Goal: Task Accomplishment & Management: Use online tool/utility

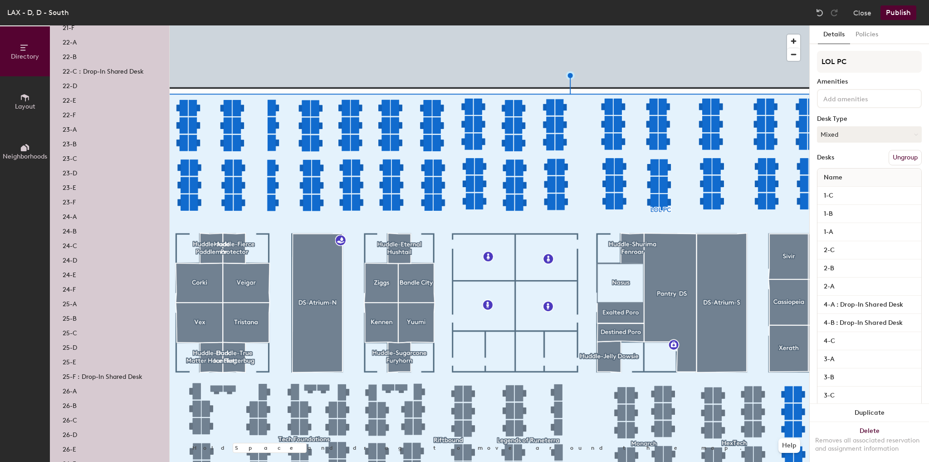
scroll to position [1791, 0]
click at [79, 231] on div "24-B" at bounding box center [109, 231] width 119 height 15
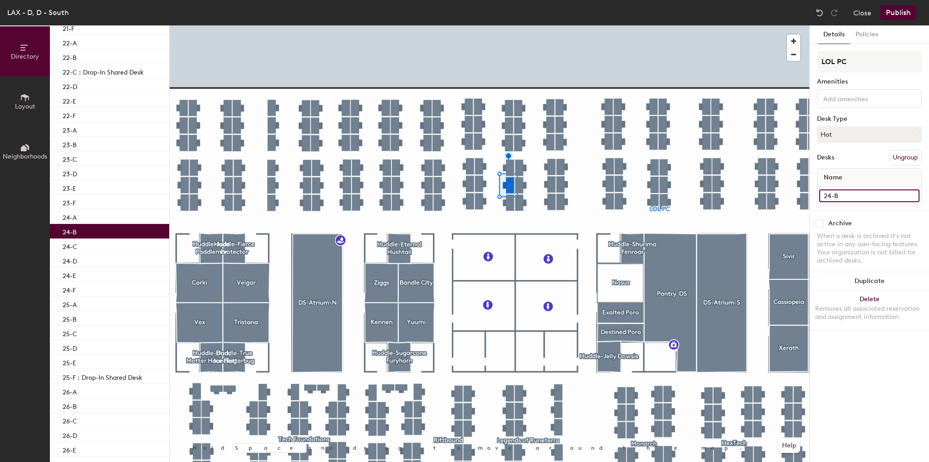
click at [856, 197] on input "24-B" at bounding box center [870, 195] width 100 height 13
paste input "N/A N/A"
type input "24-B : Drop-In Shared Desk"
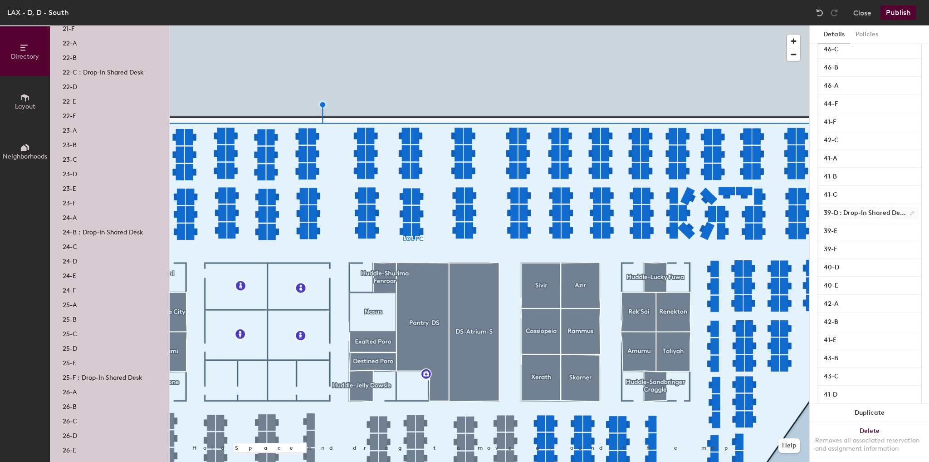
scroll to position [1597, 0]
click at [845, 176] on input "39-D : Drop-In Shared Desk" at bounding box center [870, 177] width 100 height 13
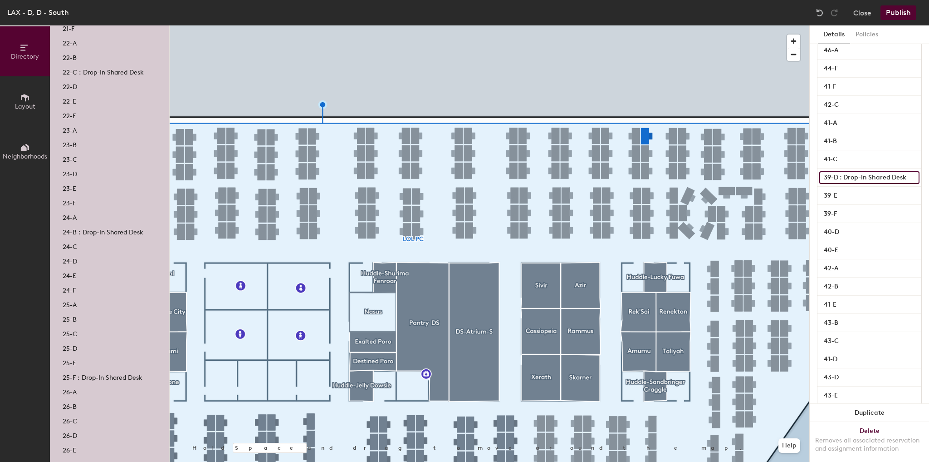
click at [845, 173] on input "39-D : Drop-In Shared Desk" at bounding box center [870, 177] width 100 height 13
drag, startPoint x: 839, startPoint y: 174, endPoint x: 908, endPoint y: 182, distance: 69.4
click at [908, 182] on input "39-D : Drop-In Shared Desk" at bounding box center [870, 177] width 100 height 13
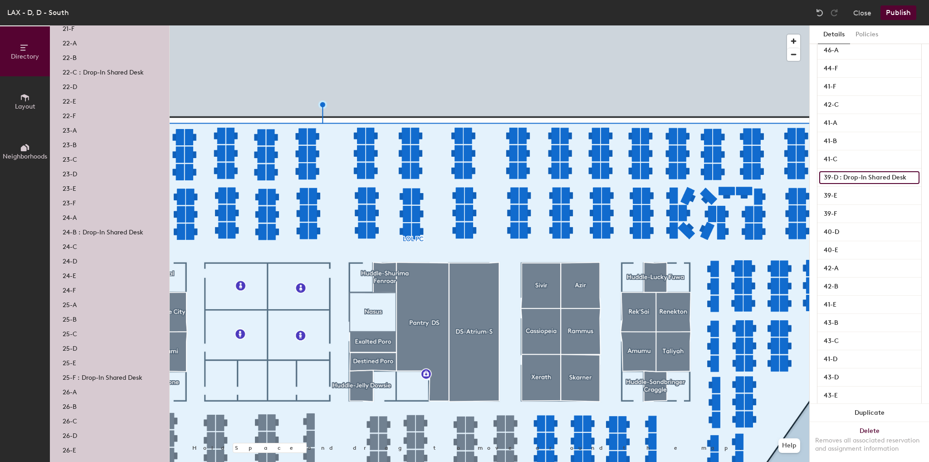
click at [863, 171] on input "39-D : Drop-In Shared Desk" at bounding box center [870, 177] width 100 height 13
click at [876, 177] on input "39-D : Drop-In Shared Desk" at bounding box center [870, 177] width 100 height 13
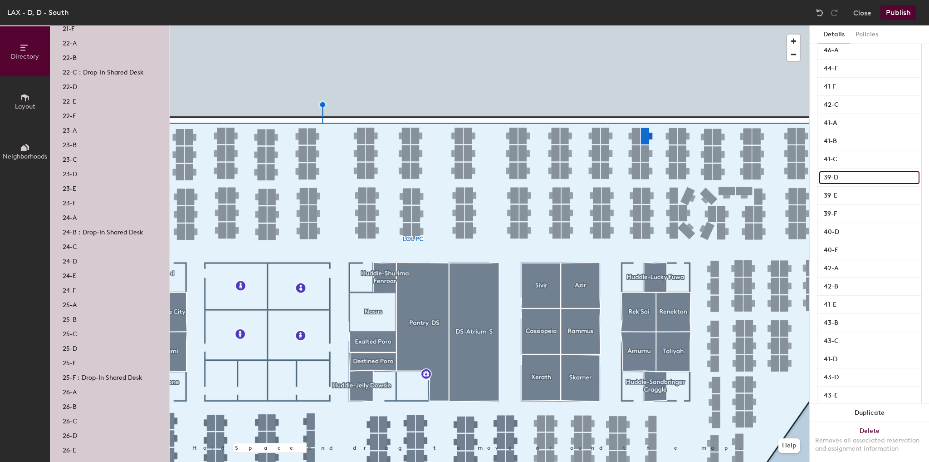
type input "39-D"
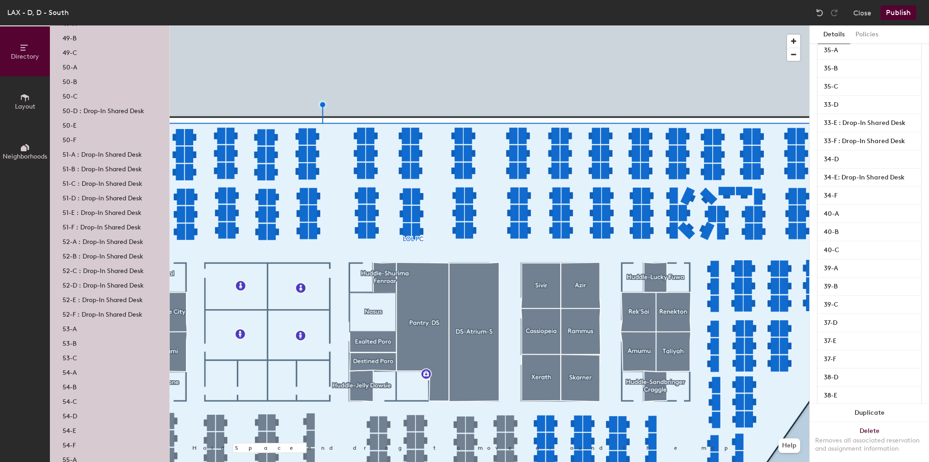
scroll to position [4405, 0]
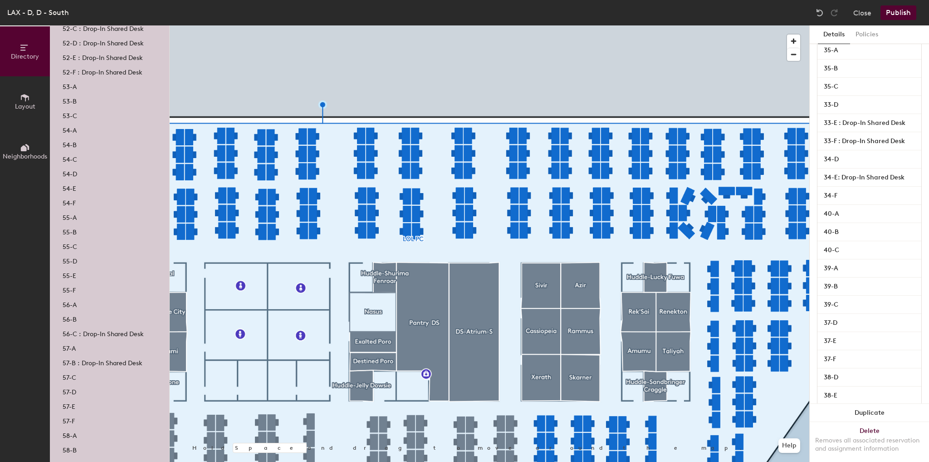
click at [902, 7] on button "Publish" at bounding box center [899, 12] width 36 height 15
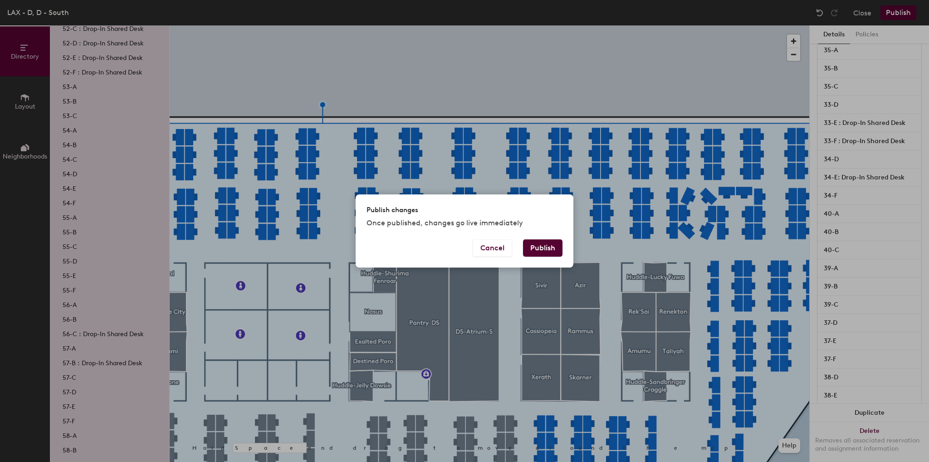
click at [544, 241] on button "Publish" at bounding box center [542, 247] width 39 height 17
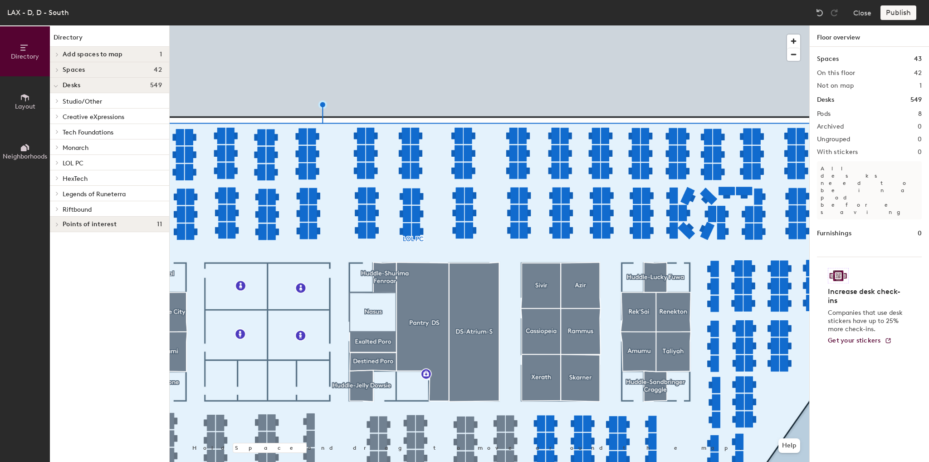
scroll to position [0, 0]
